Goal: Check status

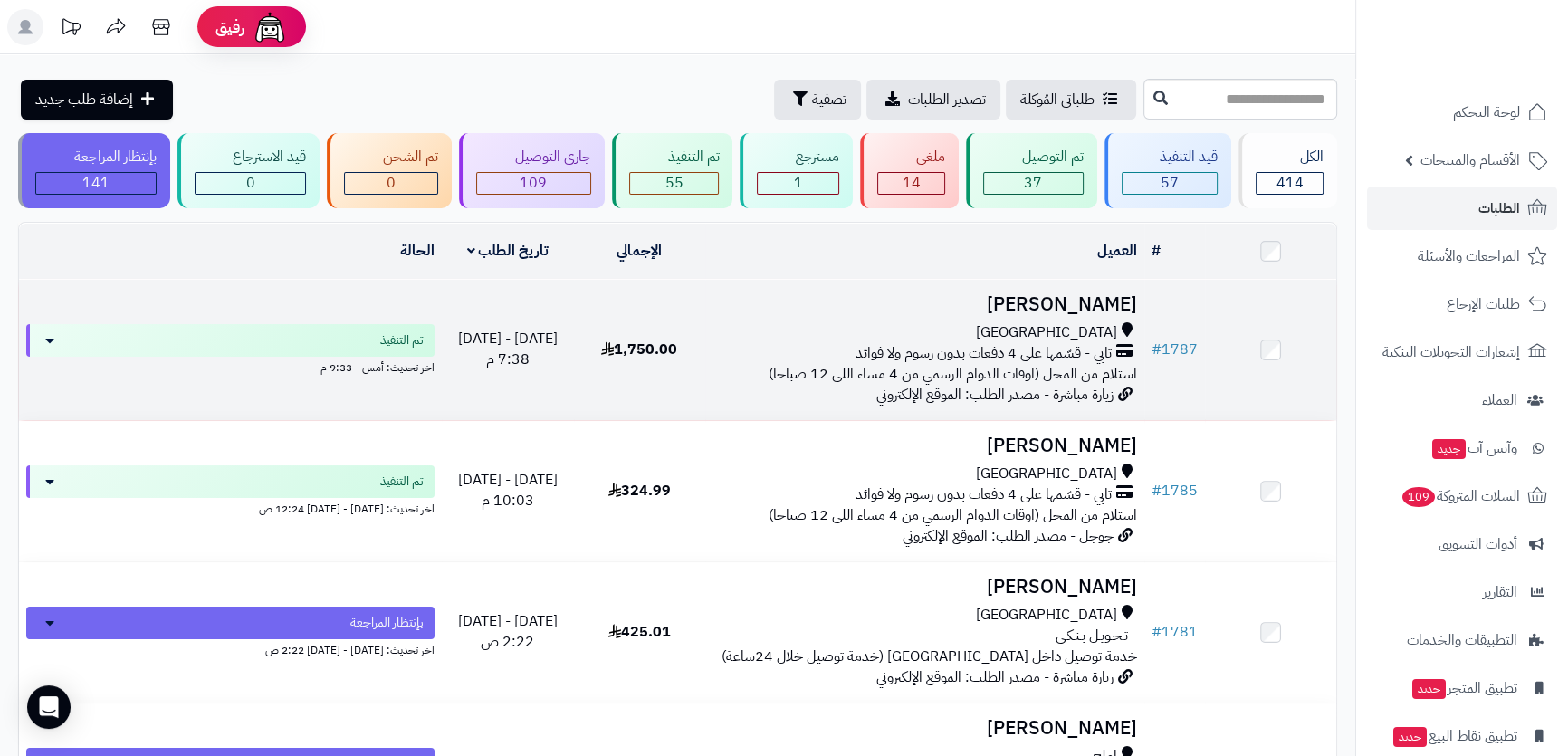
click at [1069, 303] on h3 "[PERSON_NAME]" at bounding box center [925, 304] width 425 height 21
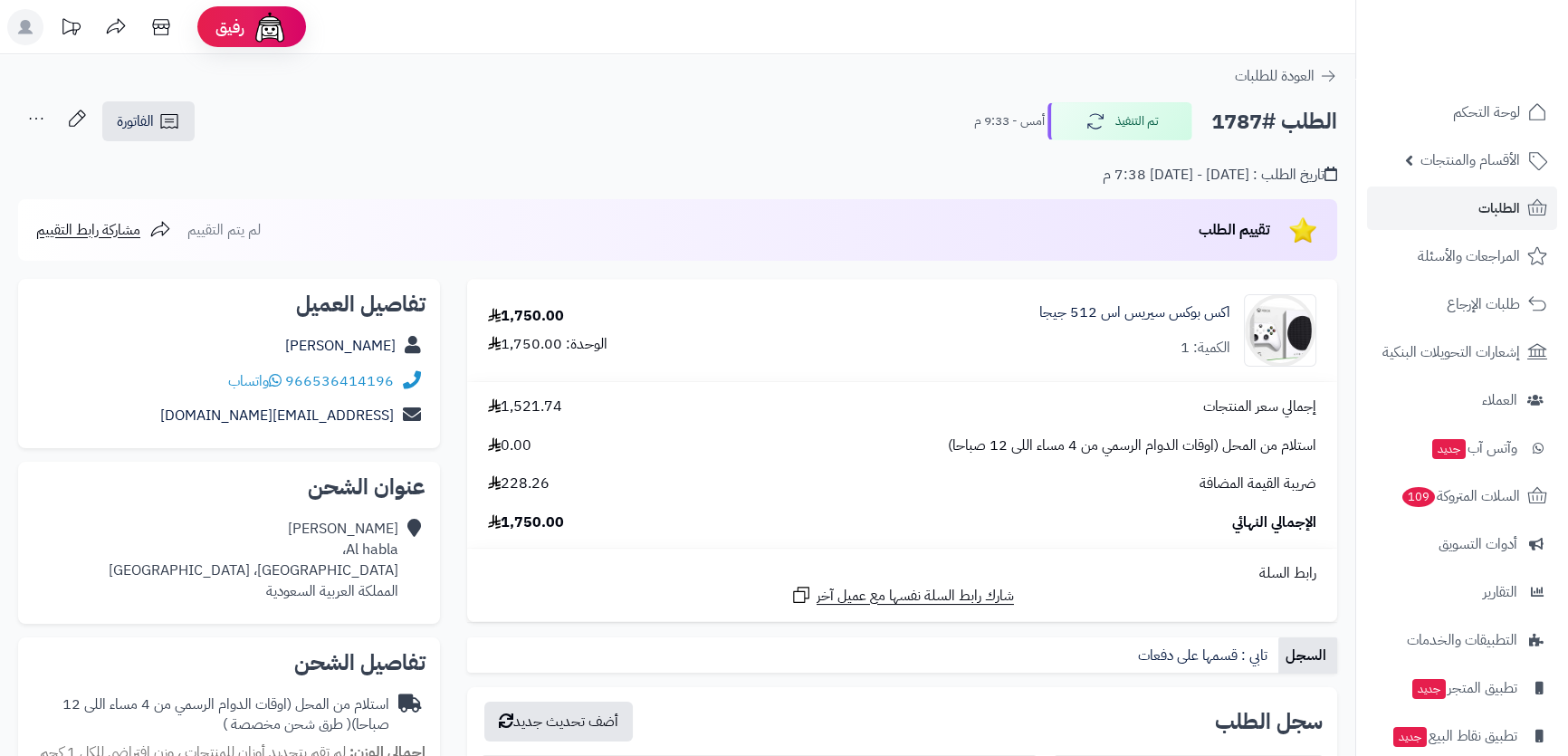
scroll to position [164, 0]
